Goal: Navigation & Orientation: Find specific page/section

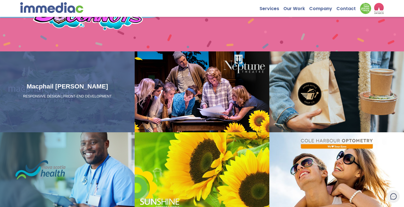
scroll to position [525, 0]
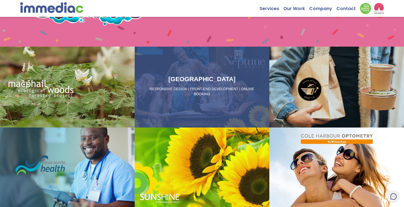
click at [159, 70] on div "Neptune Theatre RESPONSIVE DESIGN | FRONT-END DEVELOPMENT | ONLINE BOOKING" at bounding box center [202, 87] width 135 height 81
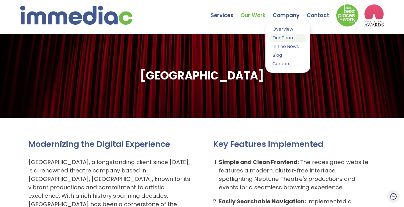
click at [281, 38] on link "Our Team" at bounding box center [287, 38] width 36 height 8
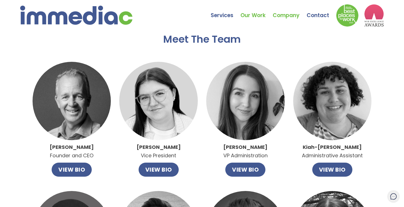
click at [255, 16] on link "Our Work" at bounding box center [256, 11] width 32 height 20
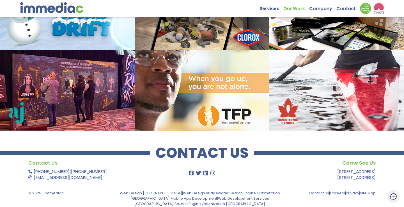
scroll to position [516, 0]
